Goal: Navigation & Orientation: Find specific page/section

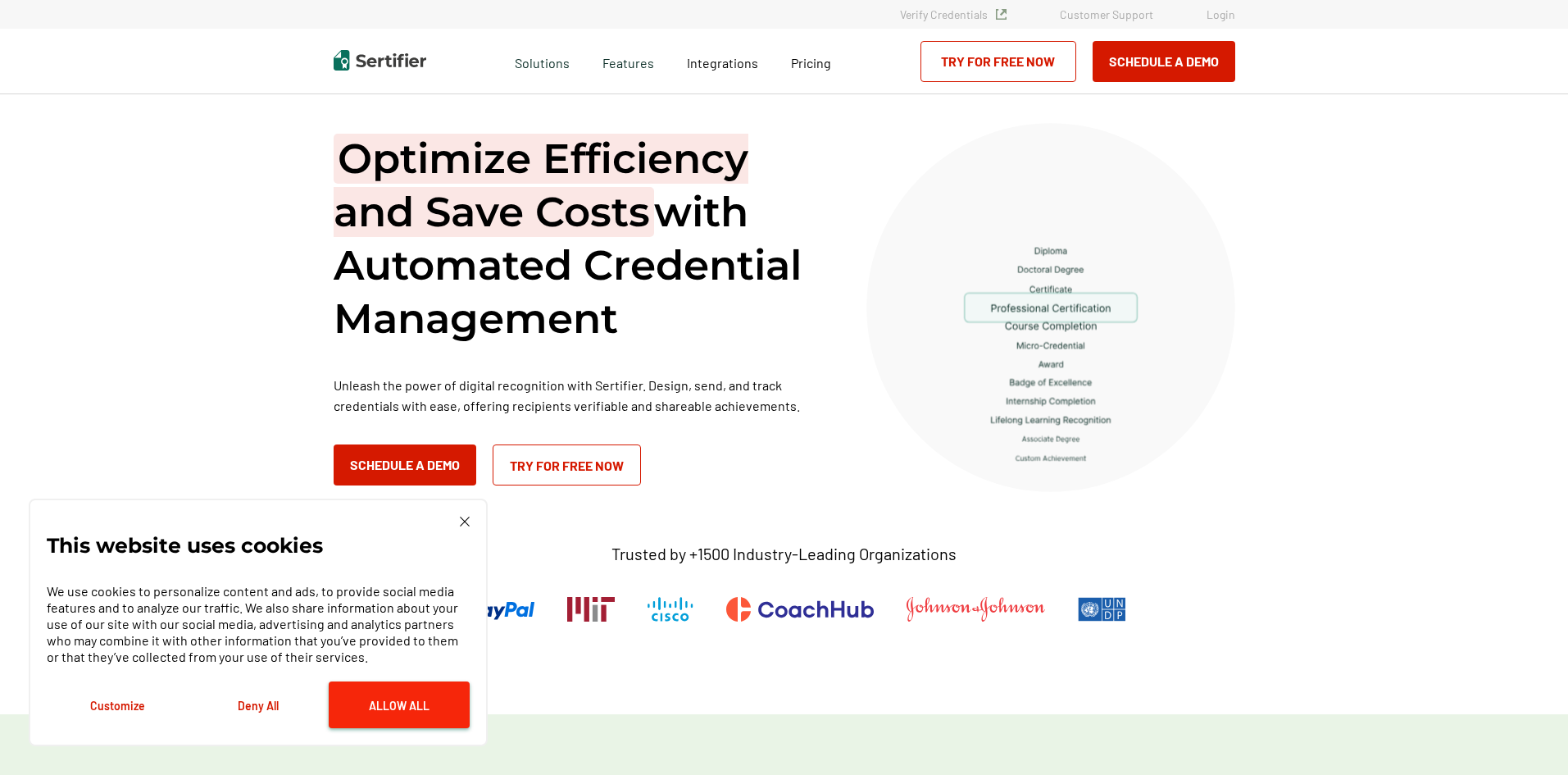
click at [395, 704] on button "Allow All" at bounding box center [398, 705] width 141 height 47
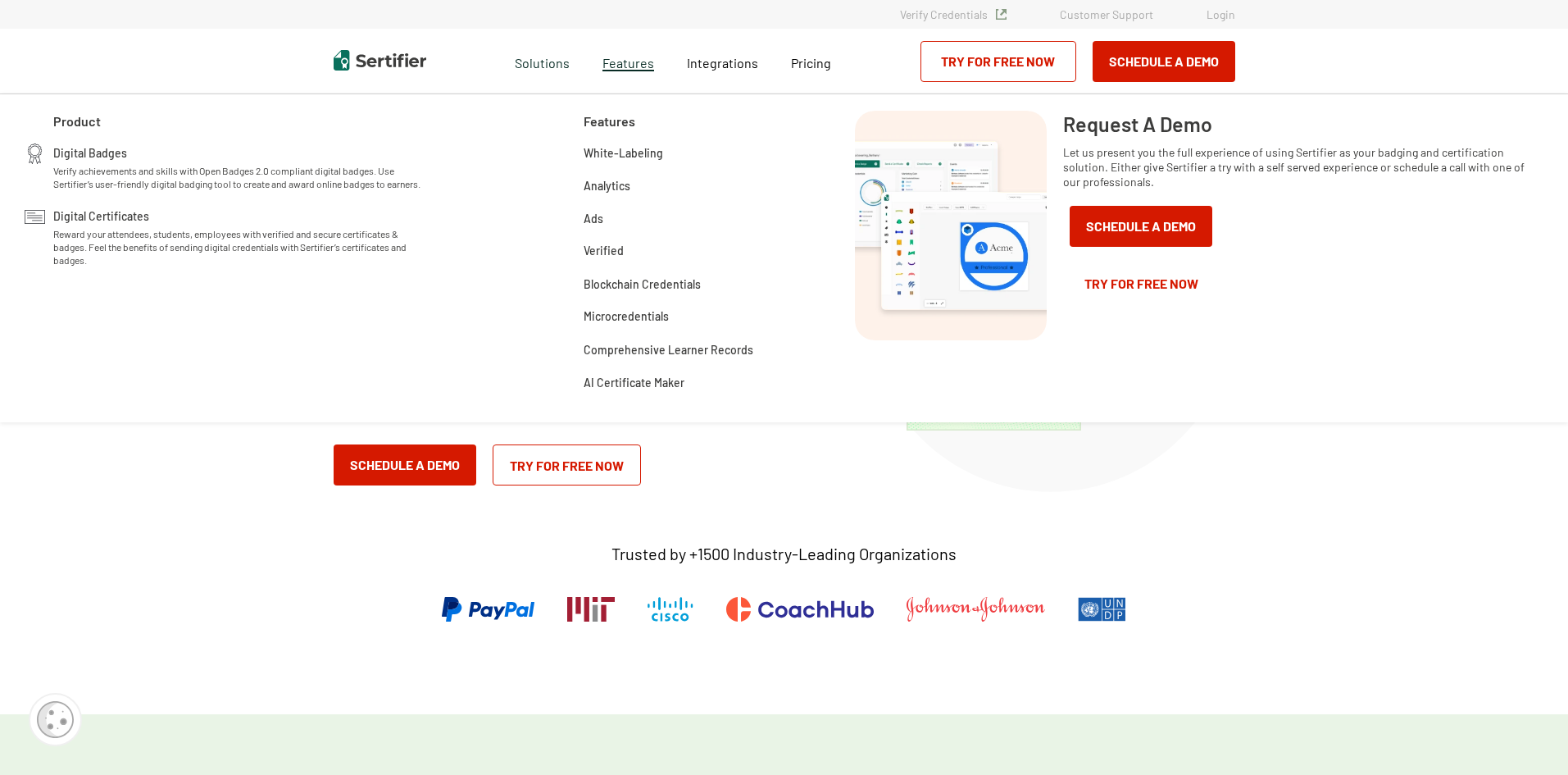
click at [639, 61] on span "Features" at bounding box center [629, 61] width 52 height 21
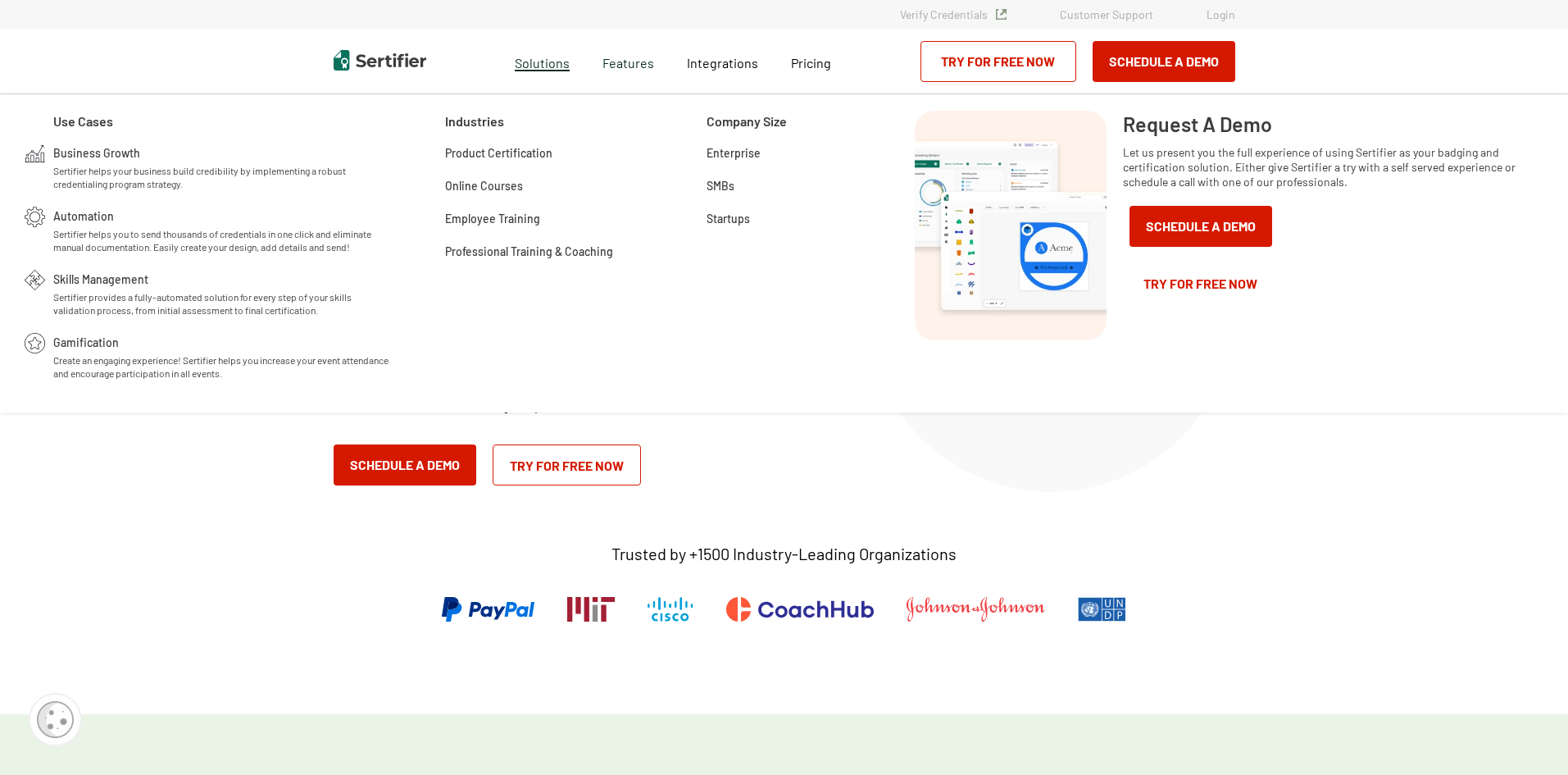
click at [559, 70] on span "Solutions" at bounding box center [543, 61] width 55 height 21
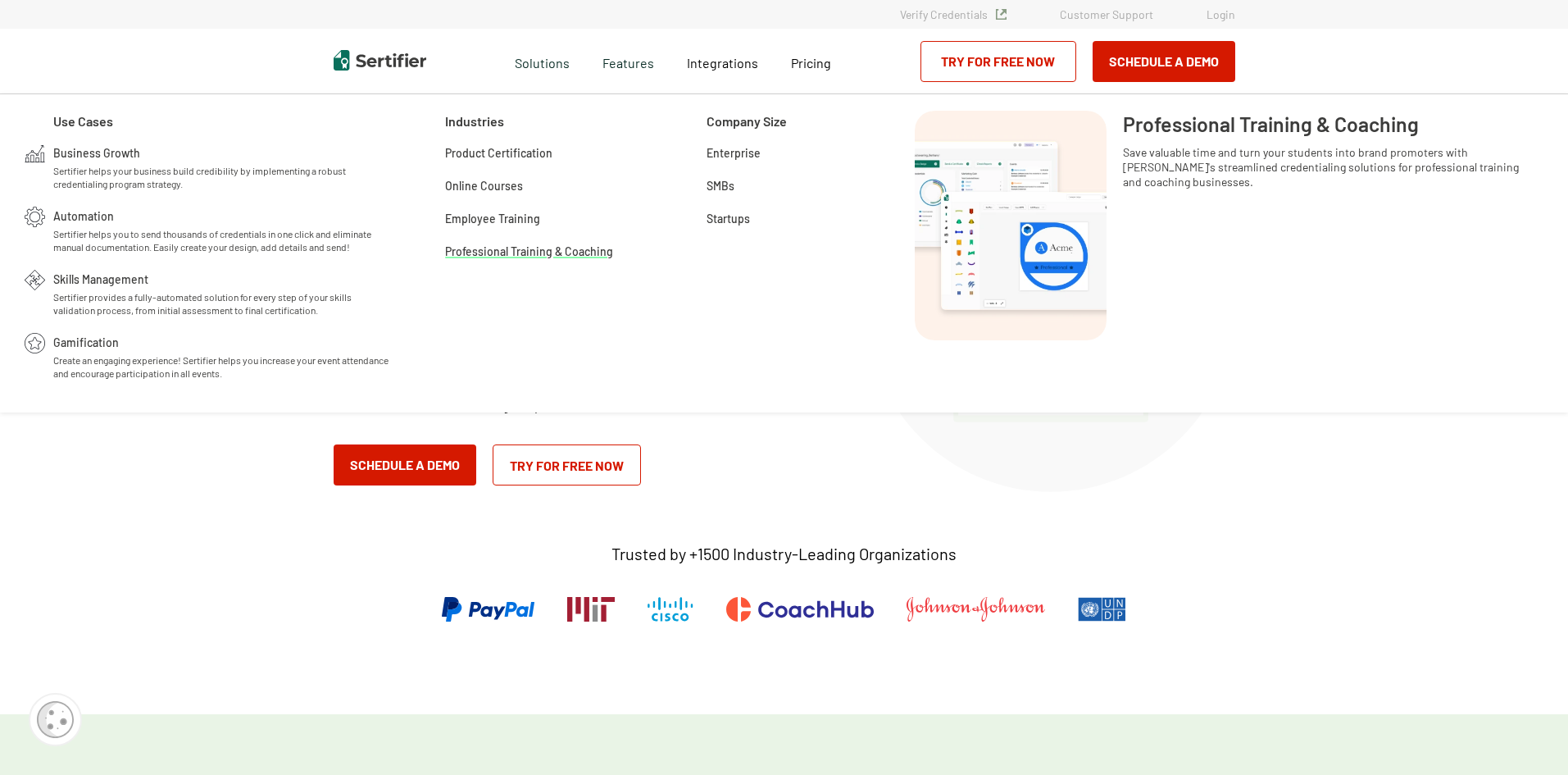
click at [494, 256] on span "Professional Training & Coaching" at bounding box center [529, 249] width 168 height 16
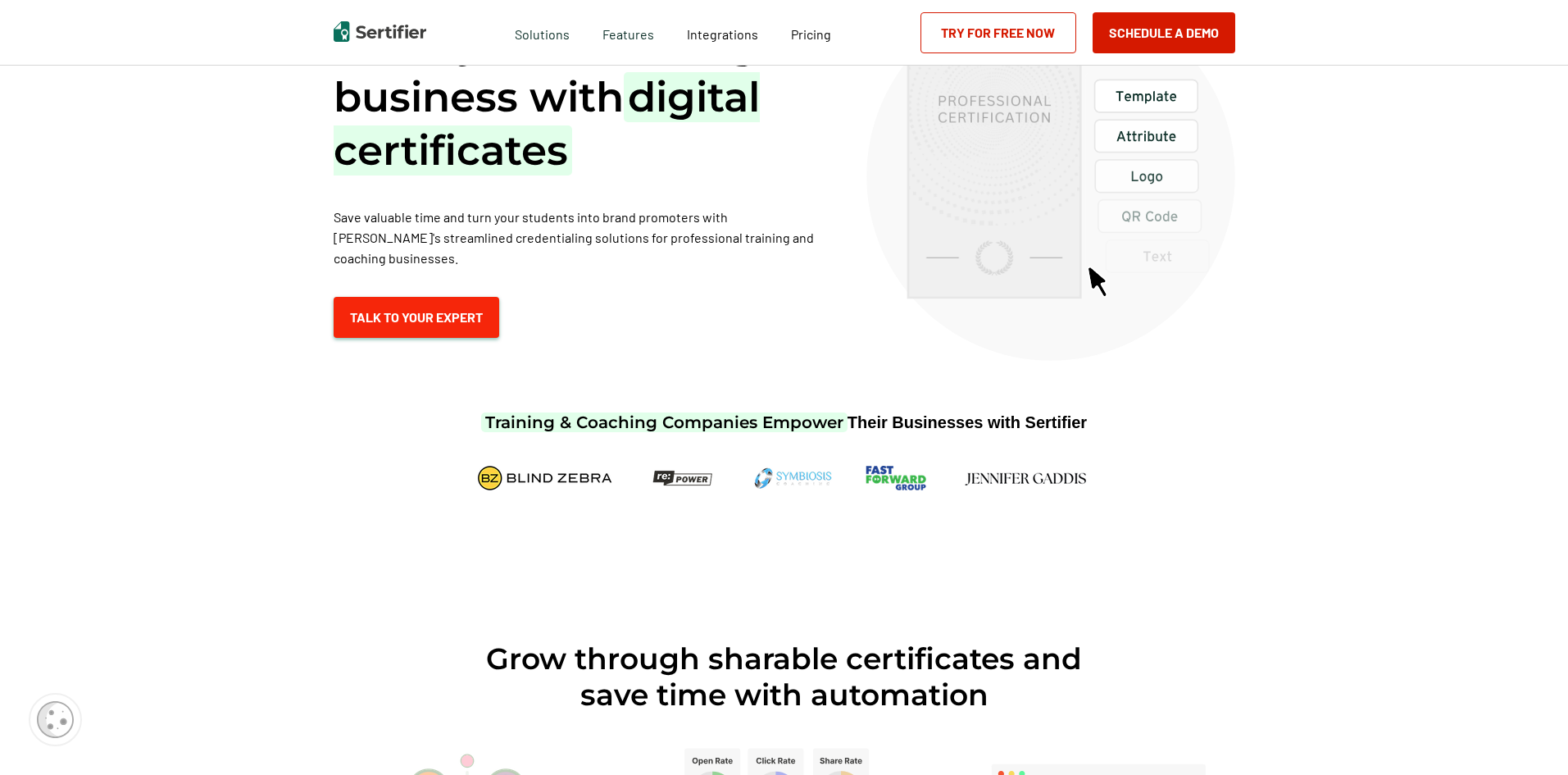
scroll to position [164, 0]
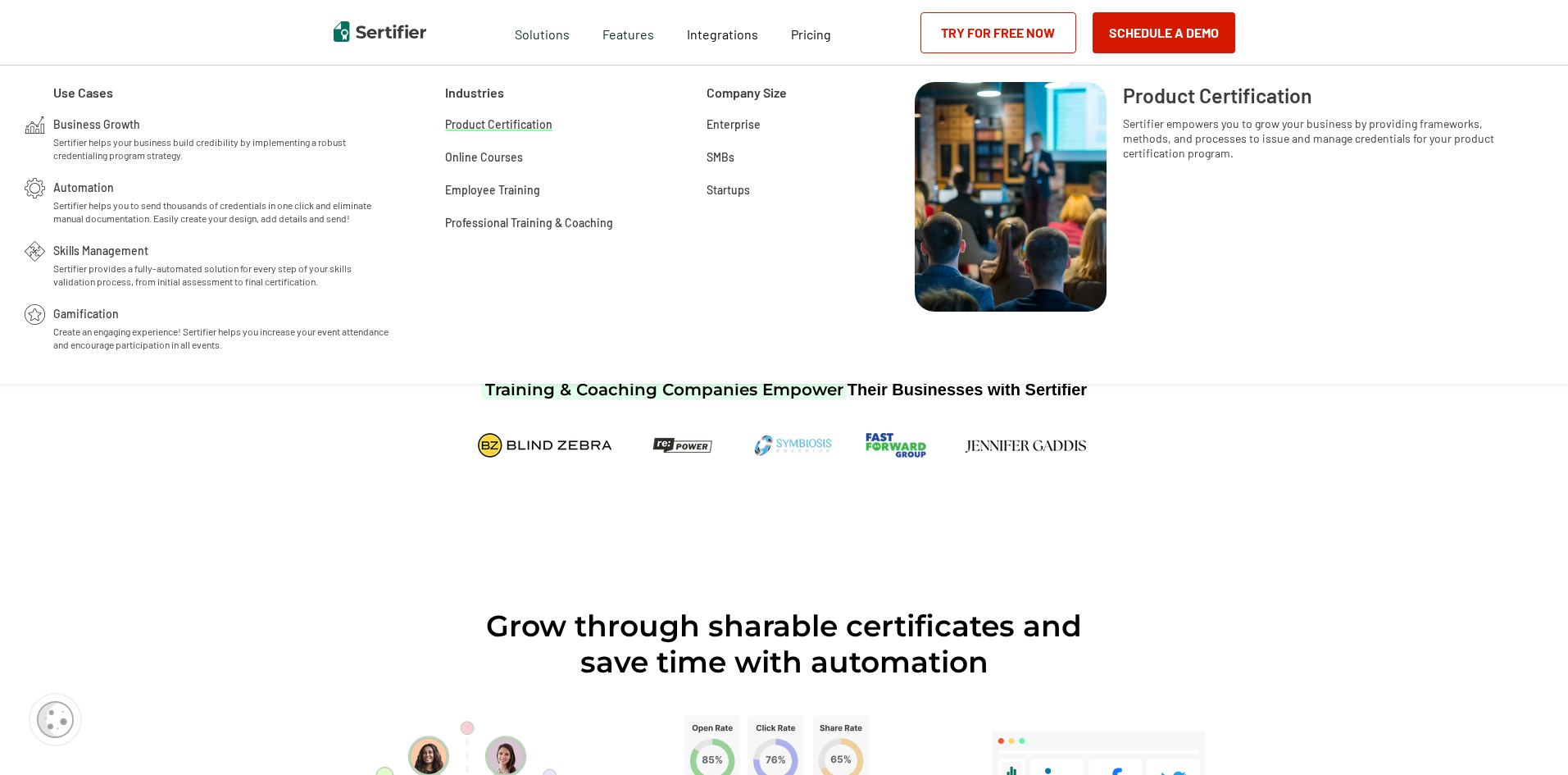
click at [521, 135] on div "Product Certification" at bounding box center [499, 131] width 108 height 33
click at [500, 136] on div "Product Certification" at bounding box center [499, 131] width 108 height 33
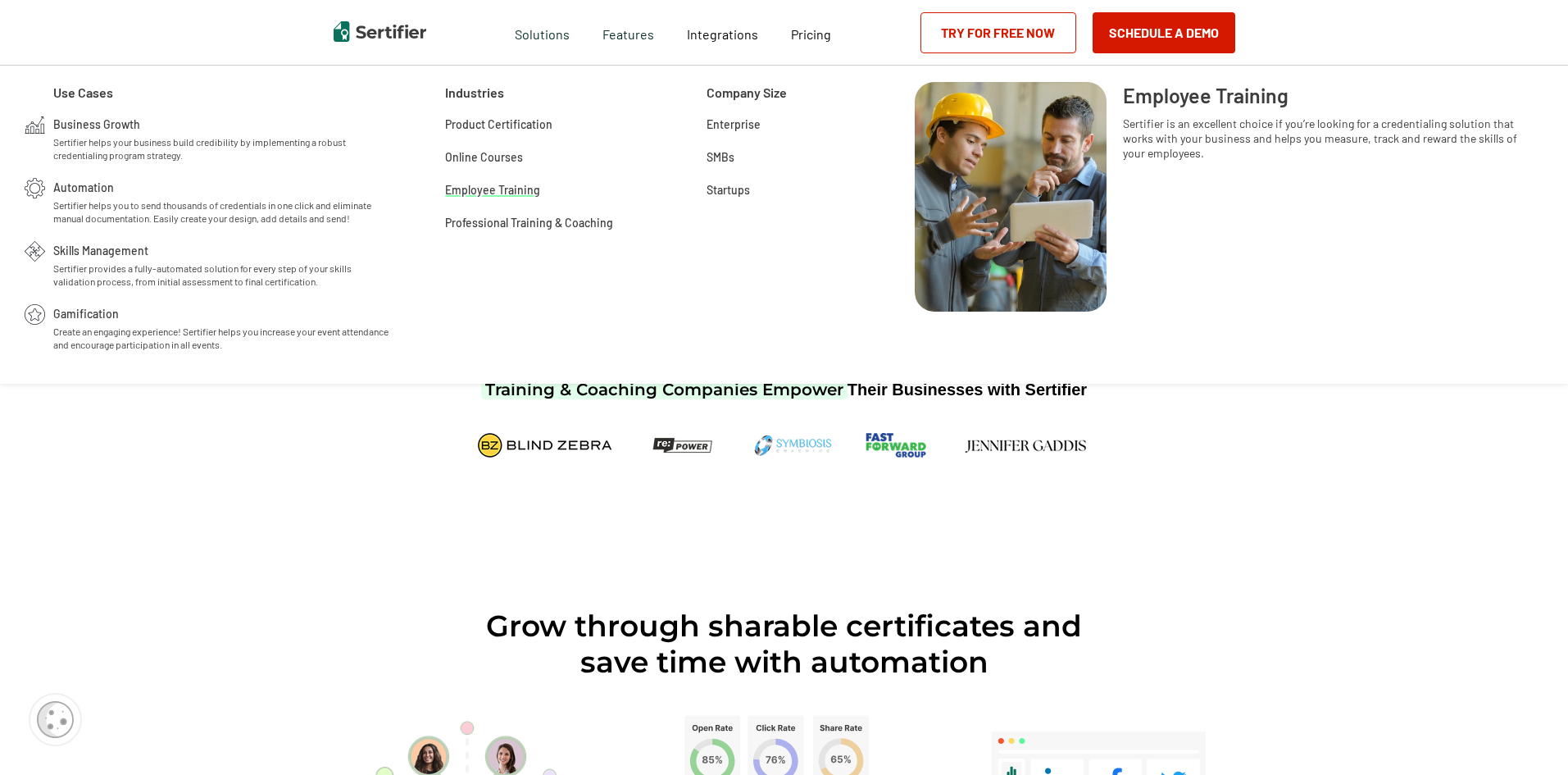
click at [490, 185] on span "Employee Training" at bounding box center [492, 188] width 95 height 16
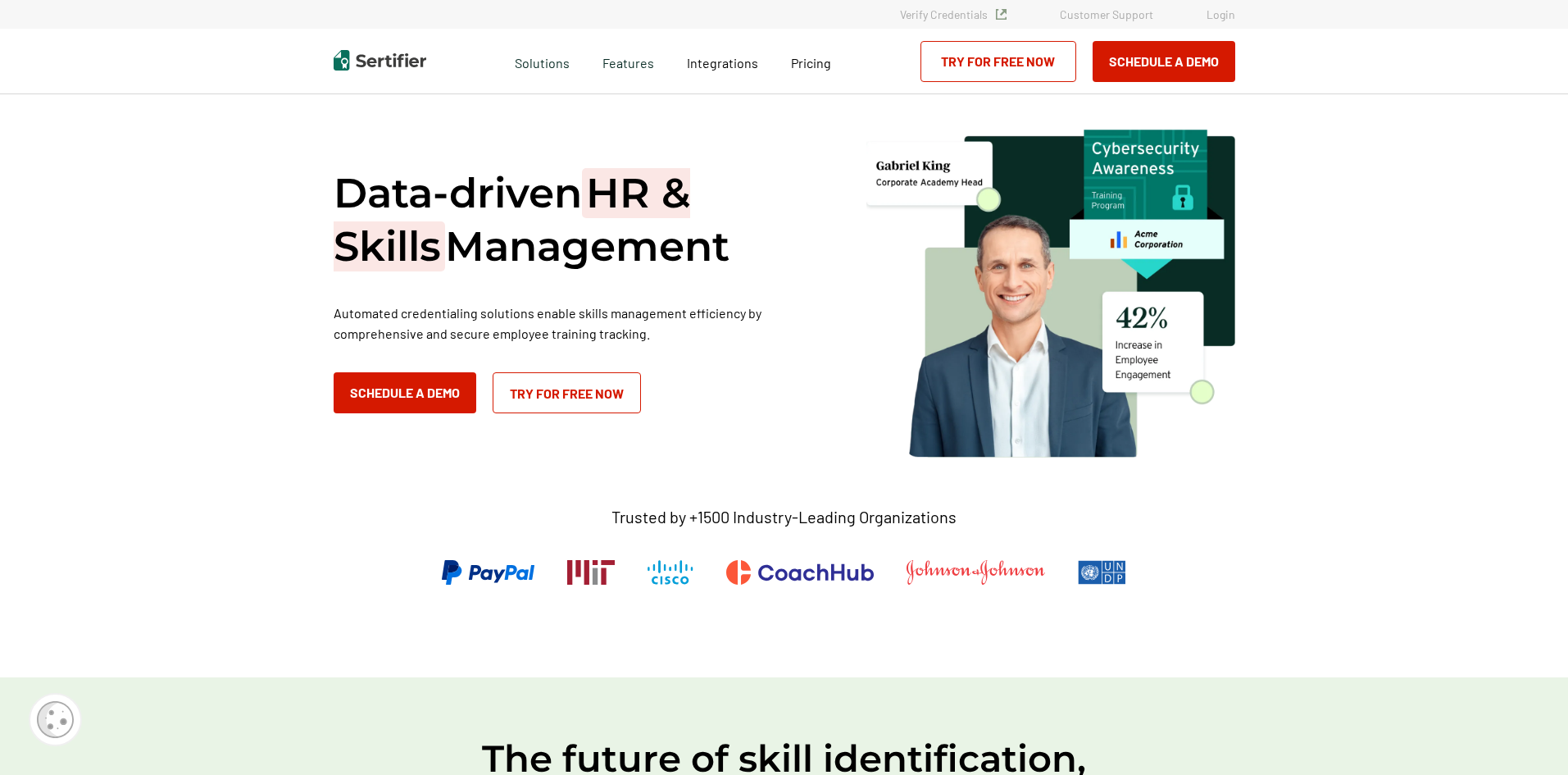
click at [1223, 18] on link "Login" at bounding box center [1220, 15] width 28 height 14
